Goal: Information Seeking & Learning: Learn about a topic

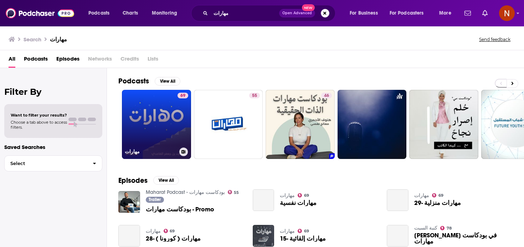
click at [131, 154] on h3 "مهارات" at bounding box center [151, 152] width 52 height 6
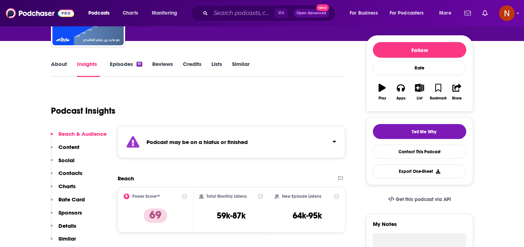
scroll to position [84, 0]
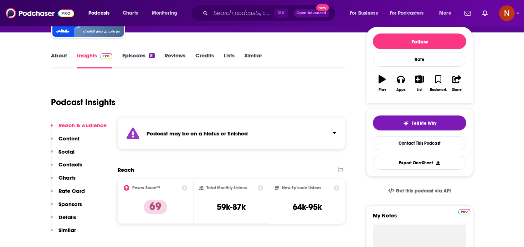
click at [183, 143] on div "Podcast may be on a hiatus or finished" at bounding box center [232, 134] width 228 height 32
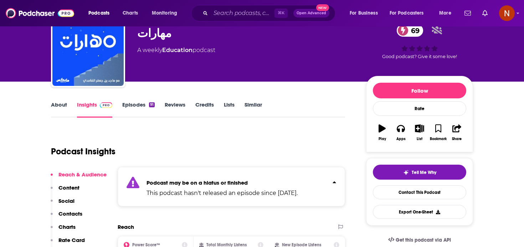
scroll to position [0, 0]
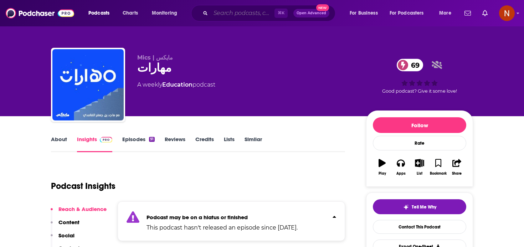
click at [222, 12] on input "Search podcasts, credits, & more..." at bounding box center [243, 12] width 64 height 11
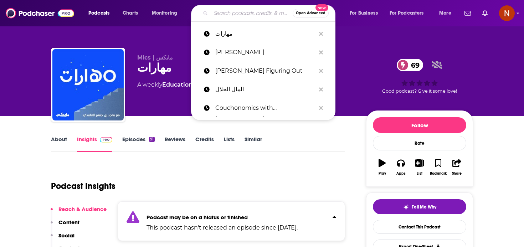
paste input "آفریقا خداحافظ"
type input "آفریقا خداحافظ"
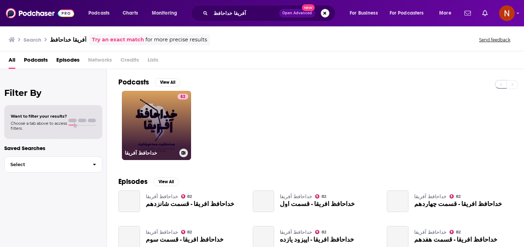
click at [141, 156] on div "خداحافظ آفریقا" at bounding box center [156, 153] width 63 height 9
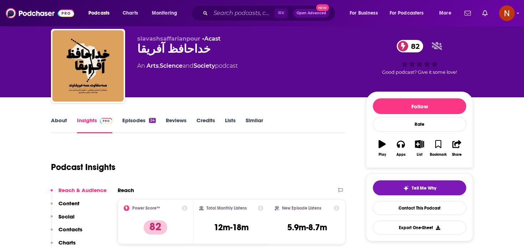
scroll to position [18, 0]
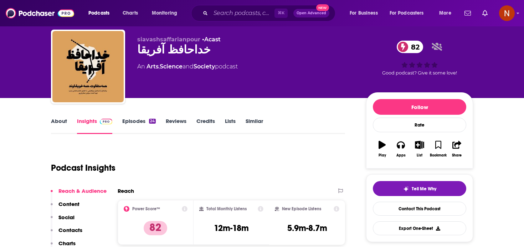
click at [55, 121] on link "About" at bounding box center [59, 126] width 16 height 16
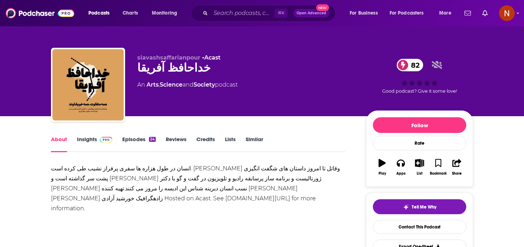
drag, startPoint x: 232, startPoint y: 195, endPoint x: 16, endPoint y: 156, distance: 219.7
click at [138, 181] on div "انسان در طول هزاره ها سفری پرفراز نشیب طی کرده است. [PERSON_NAME] وقاتل تا امرو…" at bounding box center [198, 189] width 294 height 50
drag, startPoint x: 230, startPoint y: 202, endPoint x: 27, endPoint y: 172, distance: 205.3
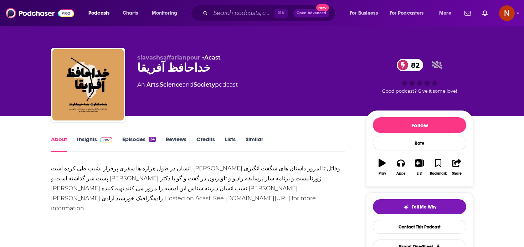
copy div "انسان در طول هزاره ها سفری پرفراز نشیب طی کرده است. [PERSON_NAME] وقاتل تا امرو…"
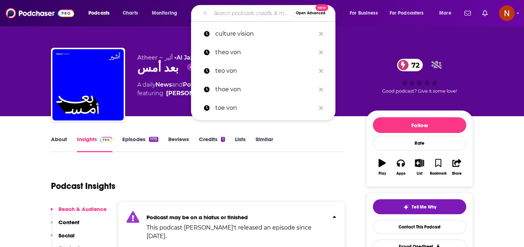
click at [247, 174] on div "Podcast Insights" at bounding box center [195, 182] width 289 height 36
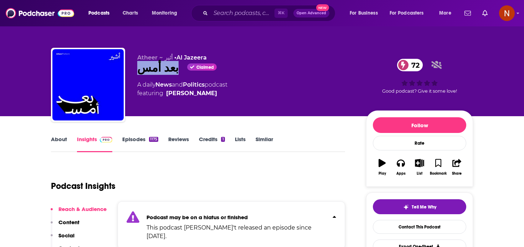
drag, startPoint x: 168, startPoint y: 71, endPoint x: 133, endPoint y: 68, distance: 34.4
click at [133, 68] on div "Atheer ~ أثير • Al Jazeera بعد أمس Claimed 72 A daily News and Politics podcast…" at bounding box center [262, 86] width 422 height 77
copy h2 "بعد أمس"
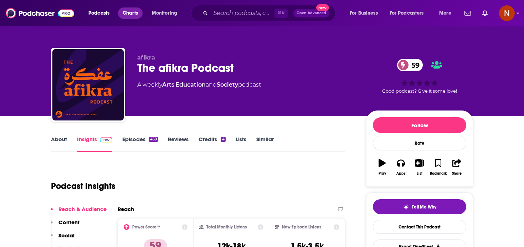
click at [131, 14] on span "Charts" at bounding box center [130, 13] width 15 height 10
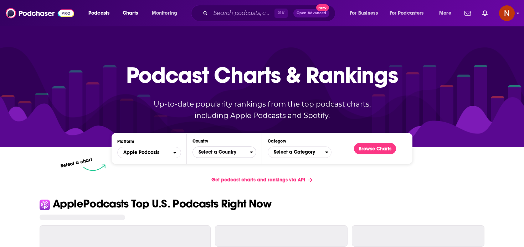
click at [204, 150] on span "Select a Country" at bounding box center [221, 152] width 57 height 12
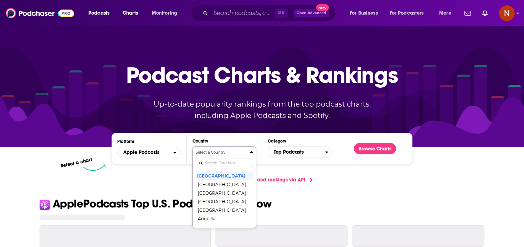
click at [212, 164] on input "Countries" at bounding box center [224, 164] width 57 height 10
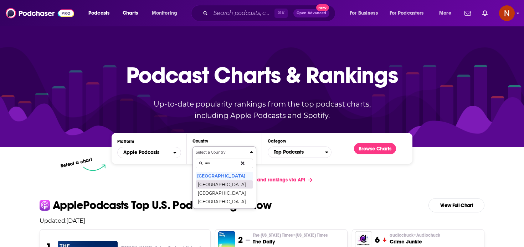
type input "uni"
click at [218, 182] on button "United Arab Emirates" at bounding box center [224, 184] width 57 height 9
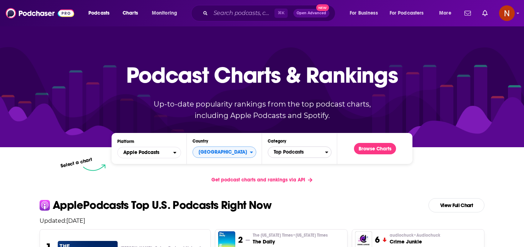
click at [286, 153] on span "Top Podcasts" at bounding box center [296, 152] width 57 height 12
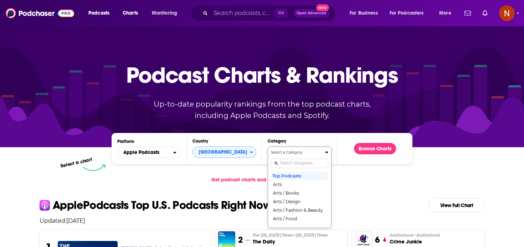
click at [278, 164] on div "Select a Category Top Podcasts Arts Arts / Books Arts / Design Arts / Fashion &…" at bounding box center [299, 187] width 57 height 75
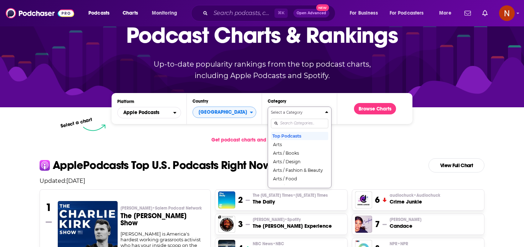
type input "e"
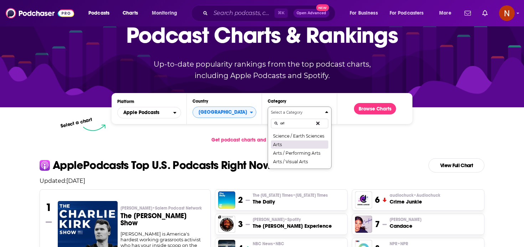
type input "art"
click at [288, 144] on button "Arts" at bounding box center [299, 144] width 57 height 9
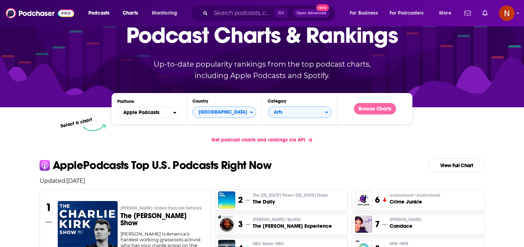
click at [378, 111] on button "Browse Charts" at bounding box center [375, 108] width 42 height 11
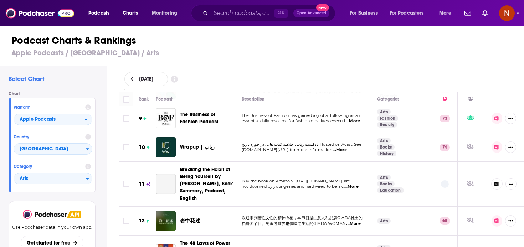
scroll to position [249, 0]
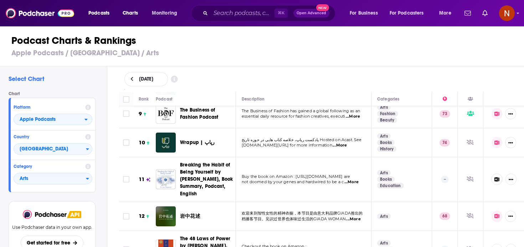
click at [324, 79] on div "September 26, 2025" at bounding box center [321, 79] width 394 height 14
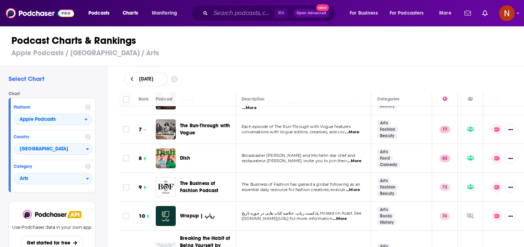
scroll to position [0, 0]
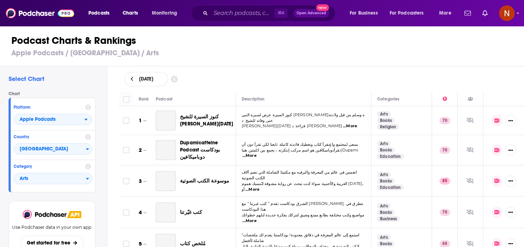
drag, startPoint x: 156, startPoint y: 103, endPoint x: 207, endPoint y: 156, distance: 73.6
click at [207, 156] on span "Dupamicaffeine Podcast بودكاست دوباميكافين" at bounding box center [200, 150] width 40 height 20
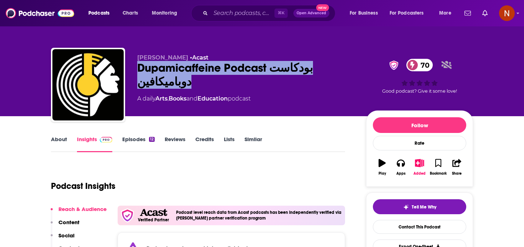
drag, startPoint x: 358, startPoint y: 73, endPoint x: 137, endPoint y: 68, distance: 221.2
click at [137, 68] on div "Nasser Alaqeel • Acast Dupamicaffeine Podcast بودكاست دوباميكافين 70 A daily Ar…" at bounding box center [305, 86] width 336 height 64
copy h2 "Dupamicaffeine Podcast بودكاست دوباميكافين"
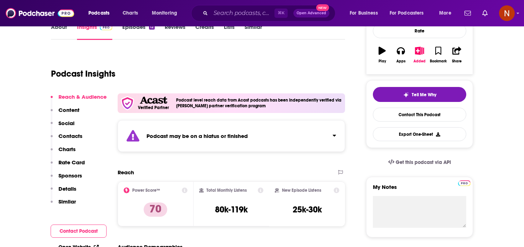
scroll to position [113, 0]
click at [235, 130] on div "Podcast may be on a hiatus or finished" at bounding box center [232, 136] width 228 height 32
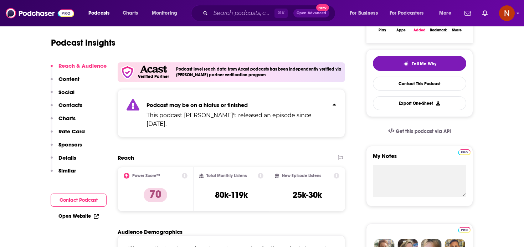
scroll to position [0, 0]
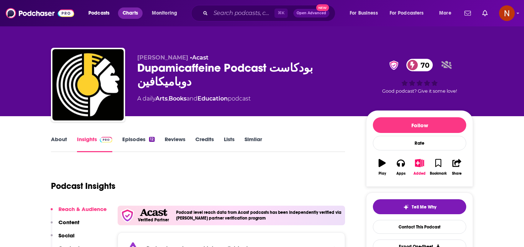
click at [133, 14] on span "Charts" at bounding box center [130, 13] width 15 height 10
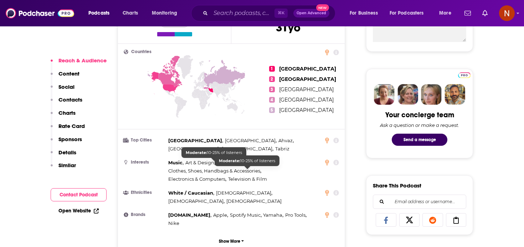
scroll to position [305, 0]
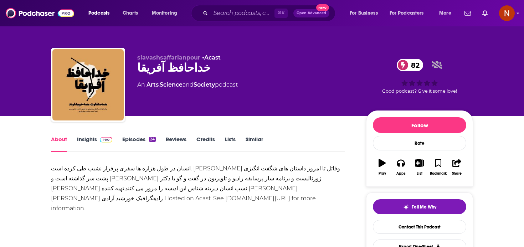
click at [93, 137] on link "Insights" at bounding box center [94, 144] width 35 height 16
